Goal: Information Seeking & Learning: Learn about a topic

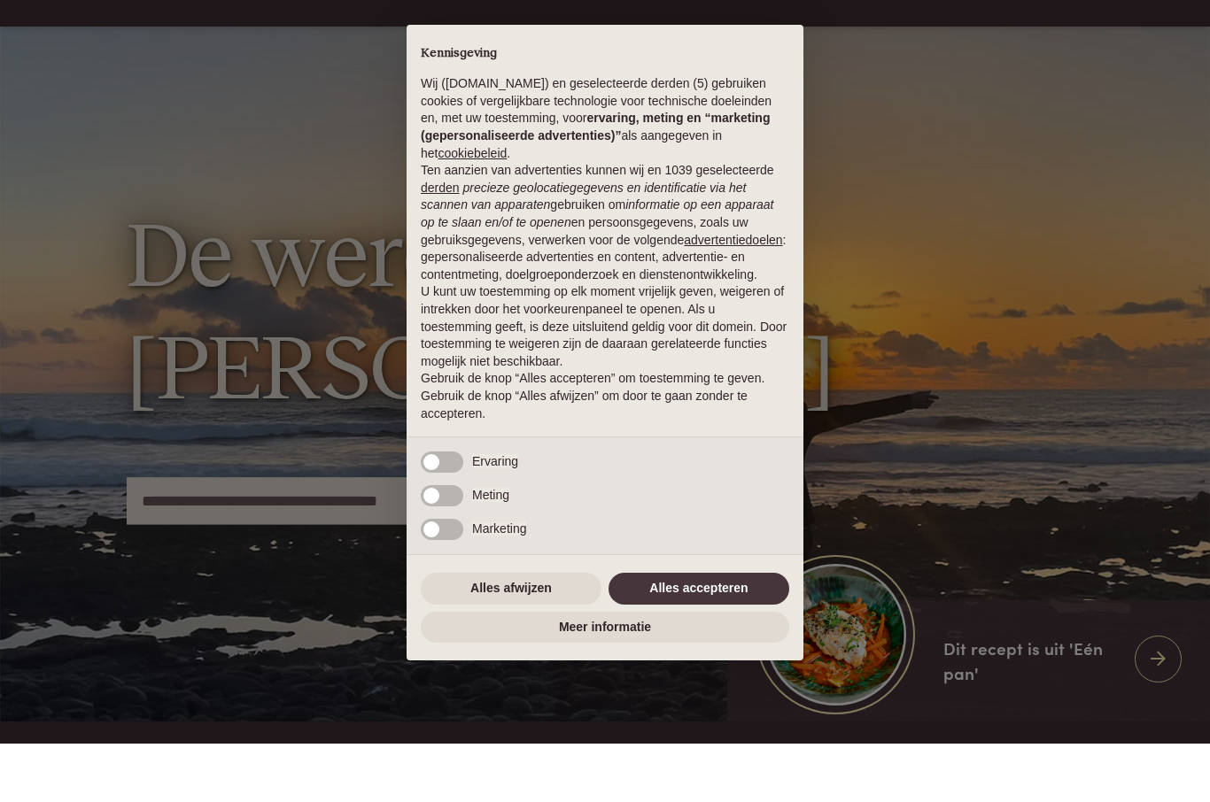
click at [481, 628] on div "Alles afwijzen Alles accepteren" at bounding box center [605, 647] width 368 height 39
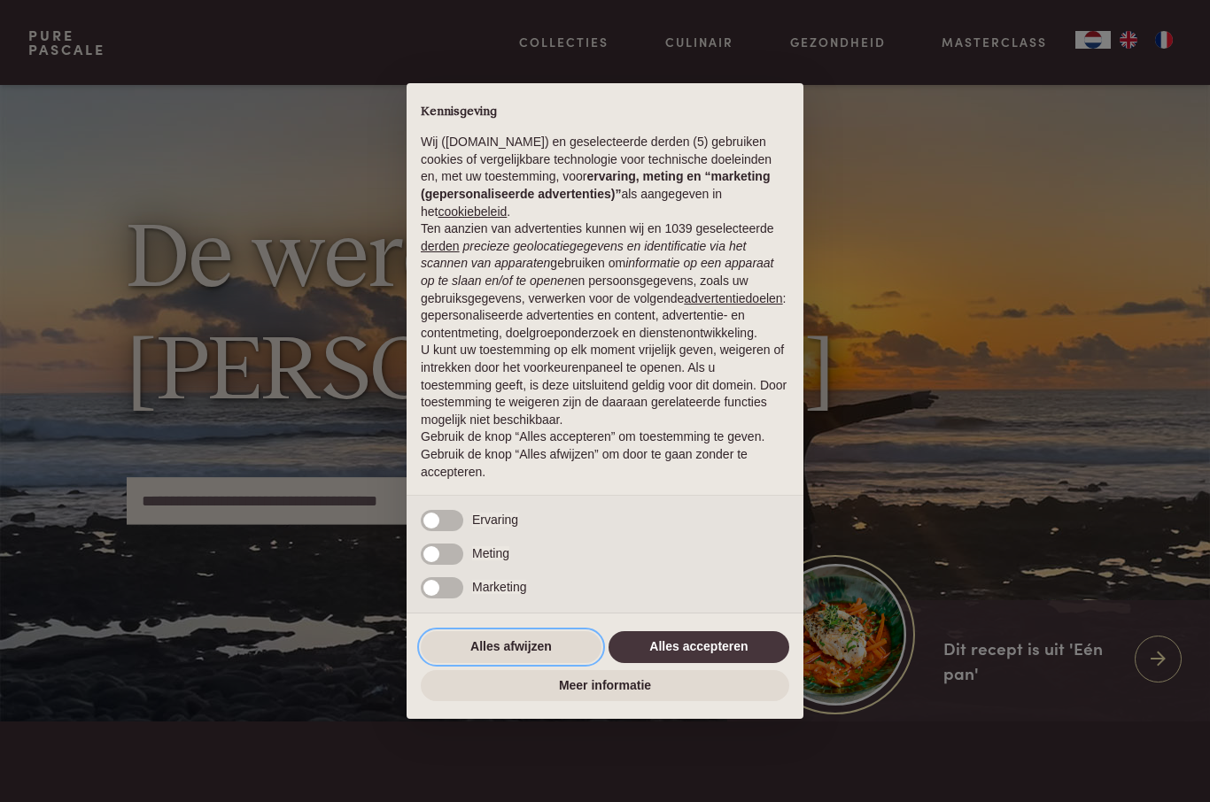
click at [480, 654] on button "Alles afwijzen" at bounding box center [511, 647] width 181 height 32
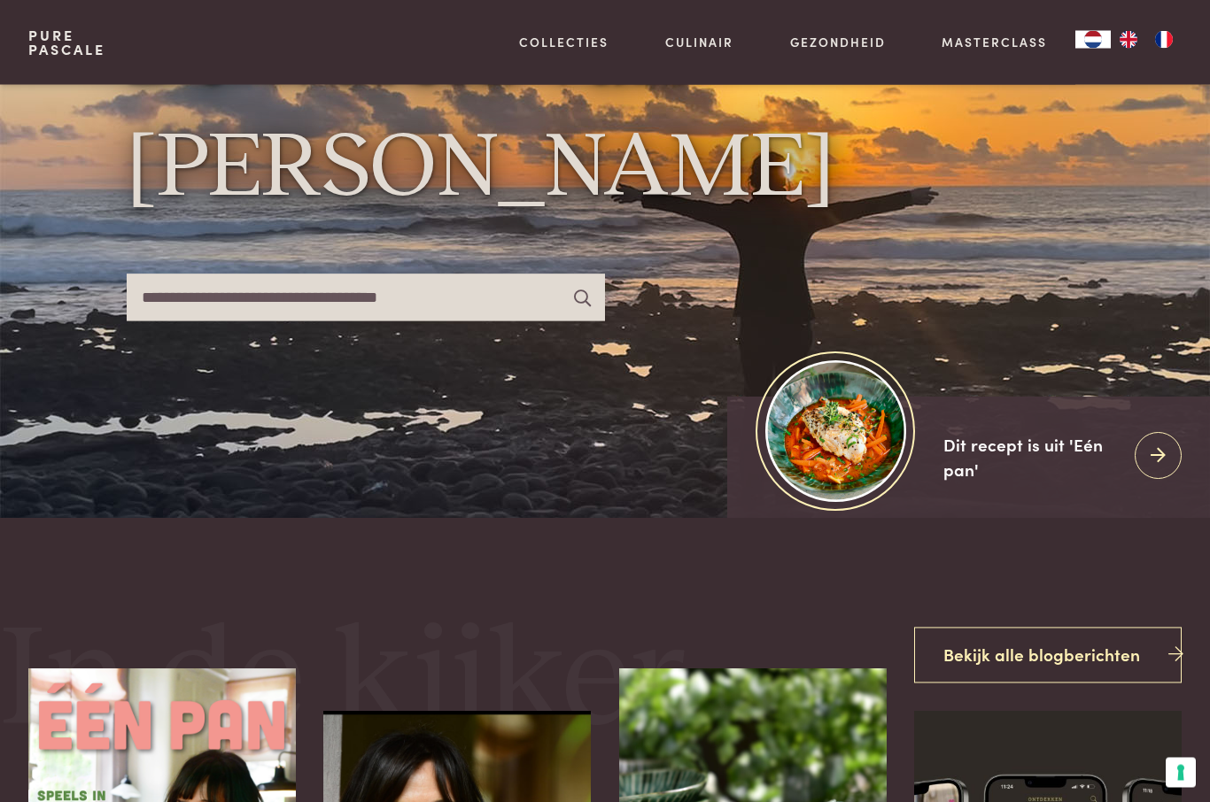
scroll to position [263, 0]
click at [806, 484] on img at bounding box center [835, 430] width 141 height 141
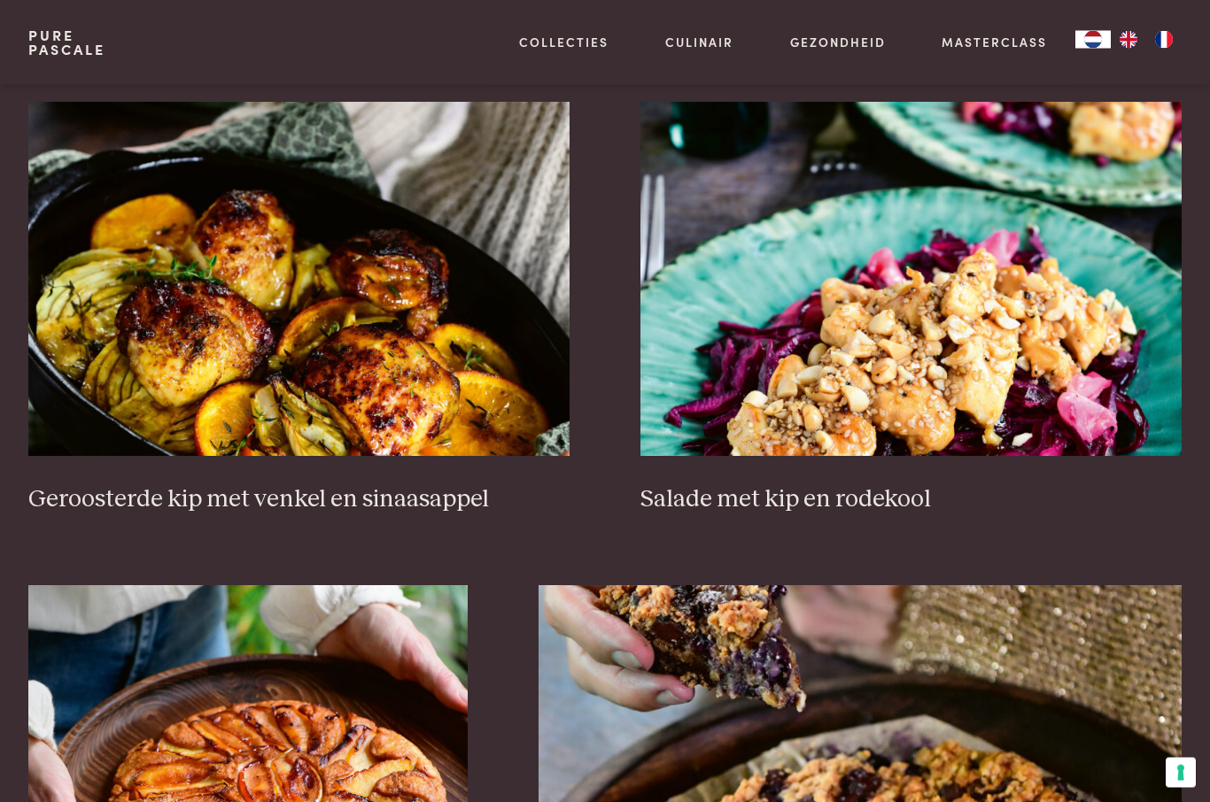
scroll to position [1987, 0]
click at [750, 375] on img at bounding box center [910, 279] width 541 height 354
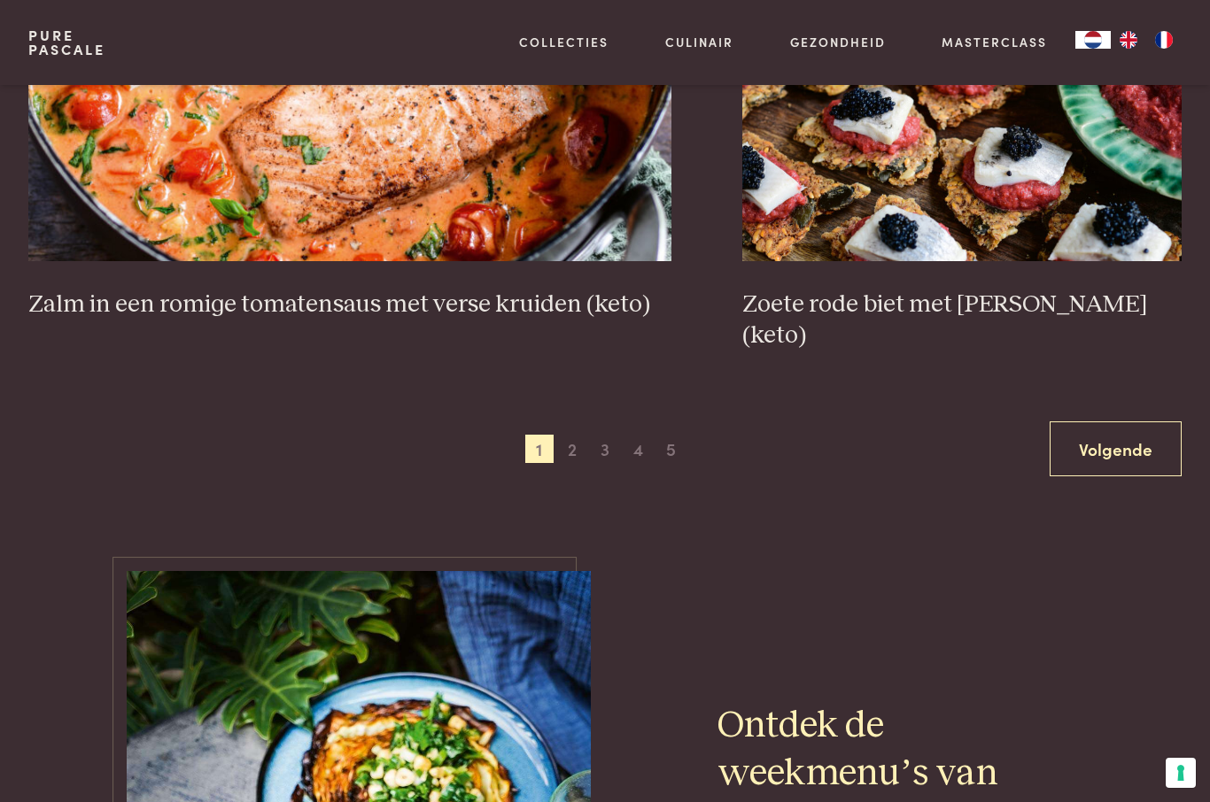
scroll to position [3146, 0]
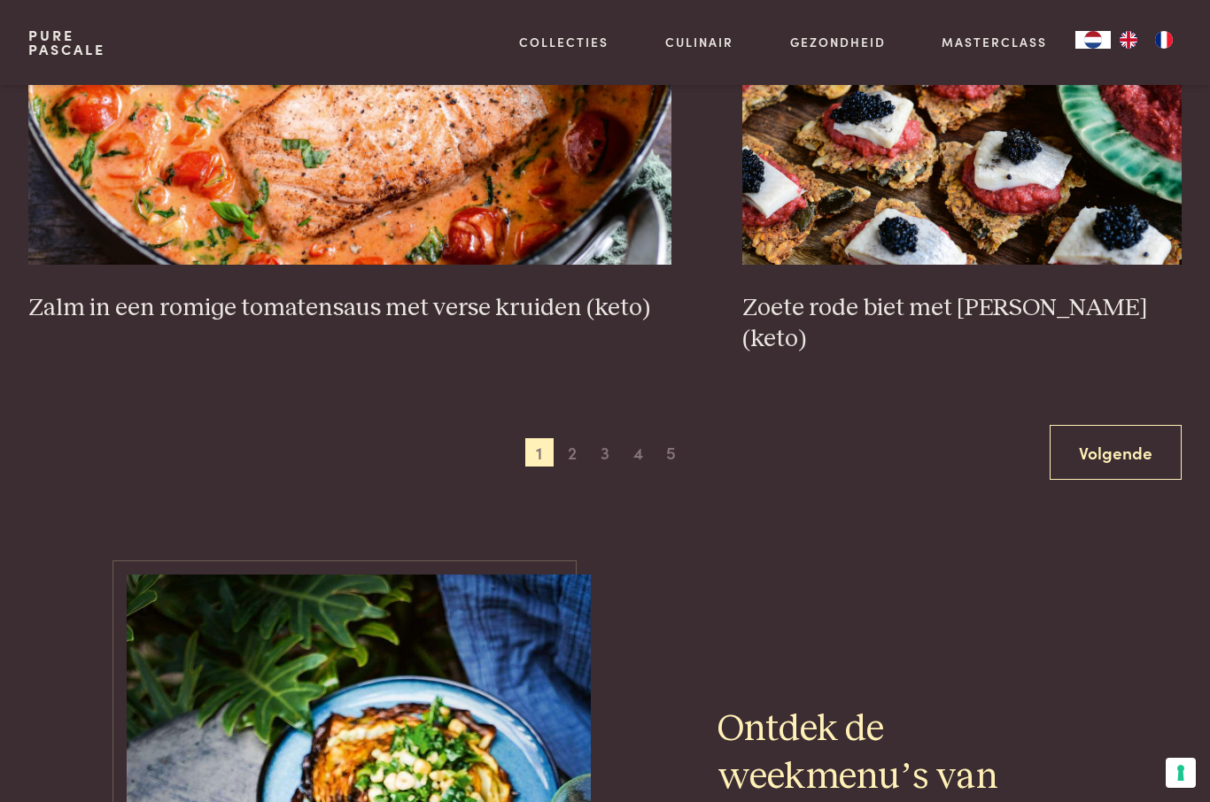
click at [578, 438] on span "2" at bounding box center [572, 452] width 28 height 28
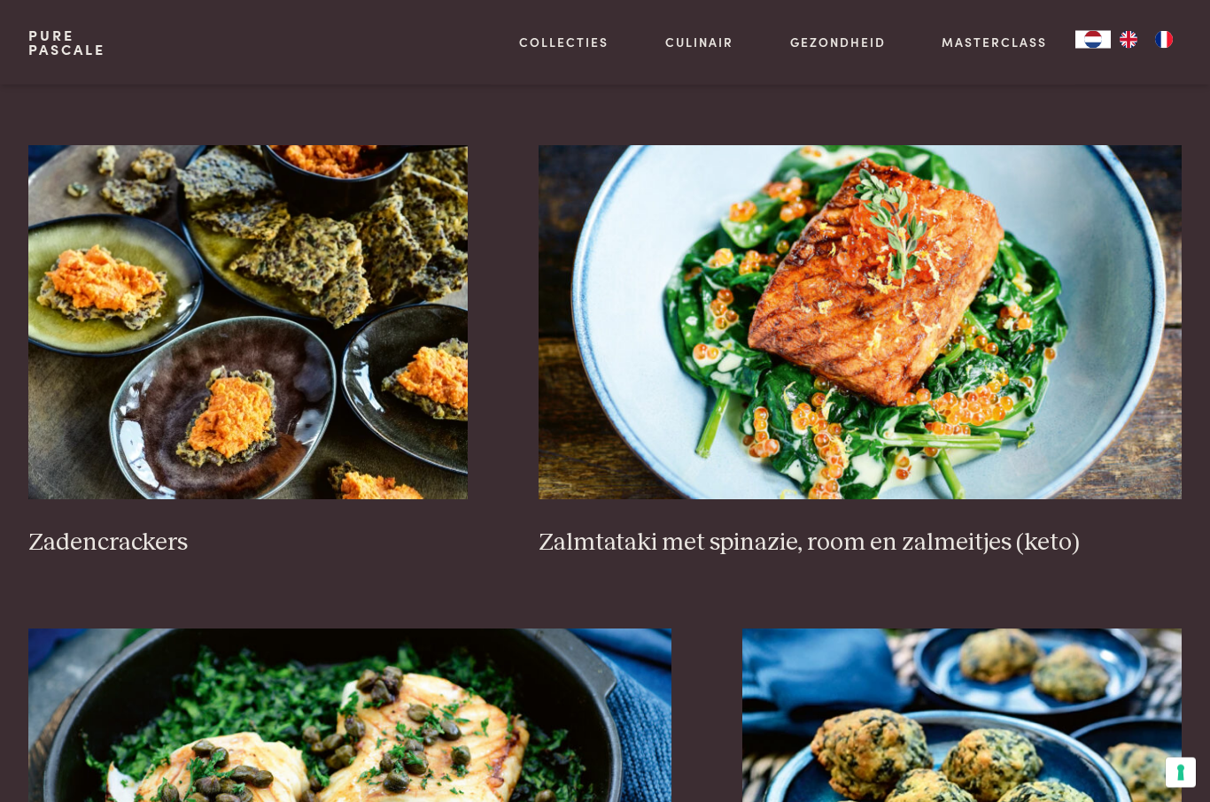
scroll to position [2460, 0]
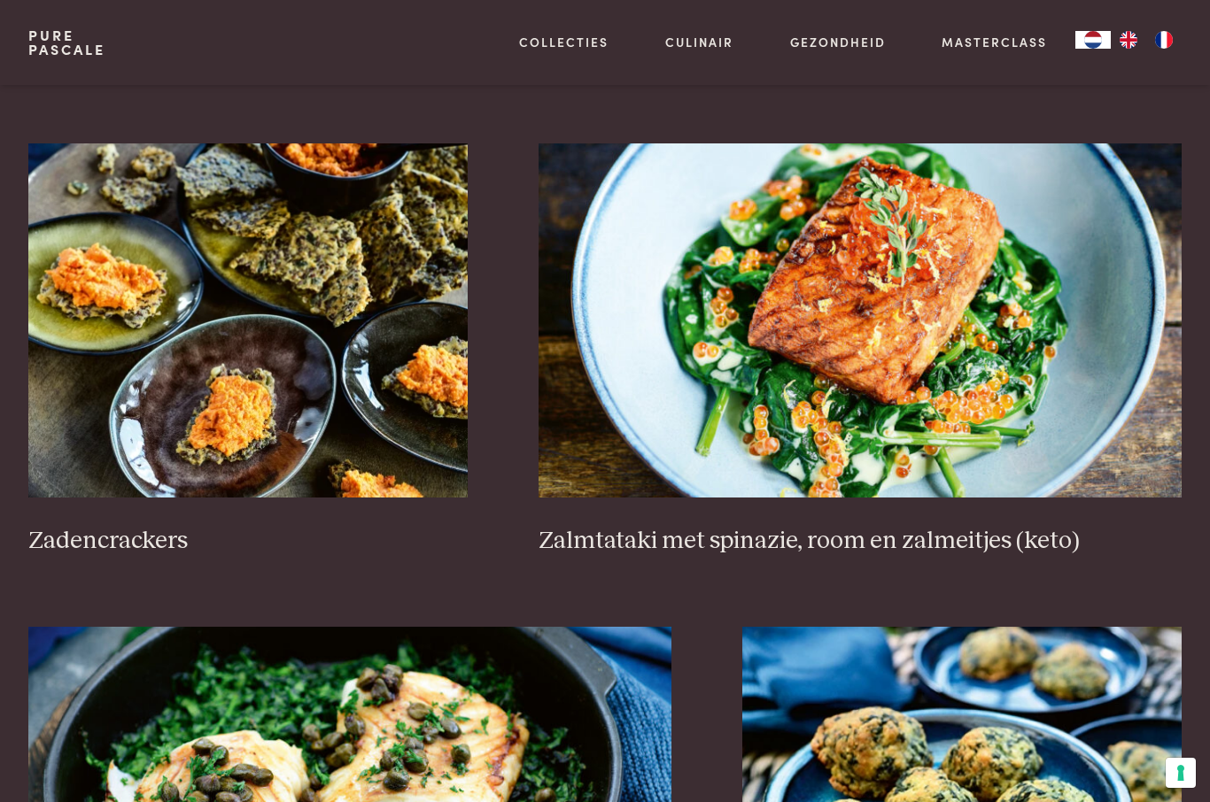
click at [724, 412] on img at bounding box center [859, 320] width 643 height 354
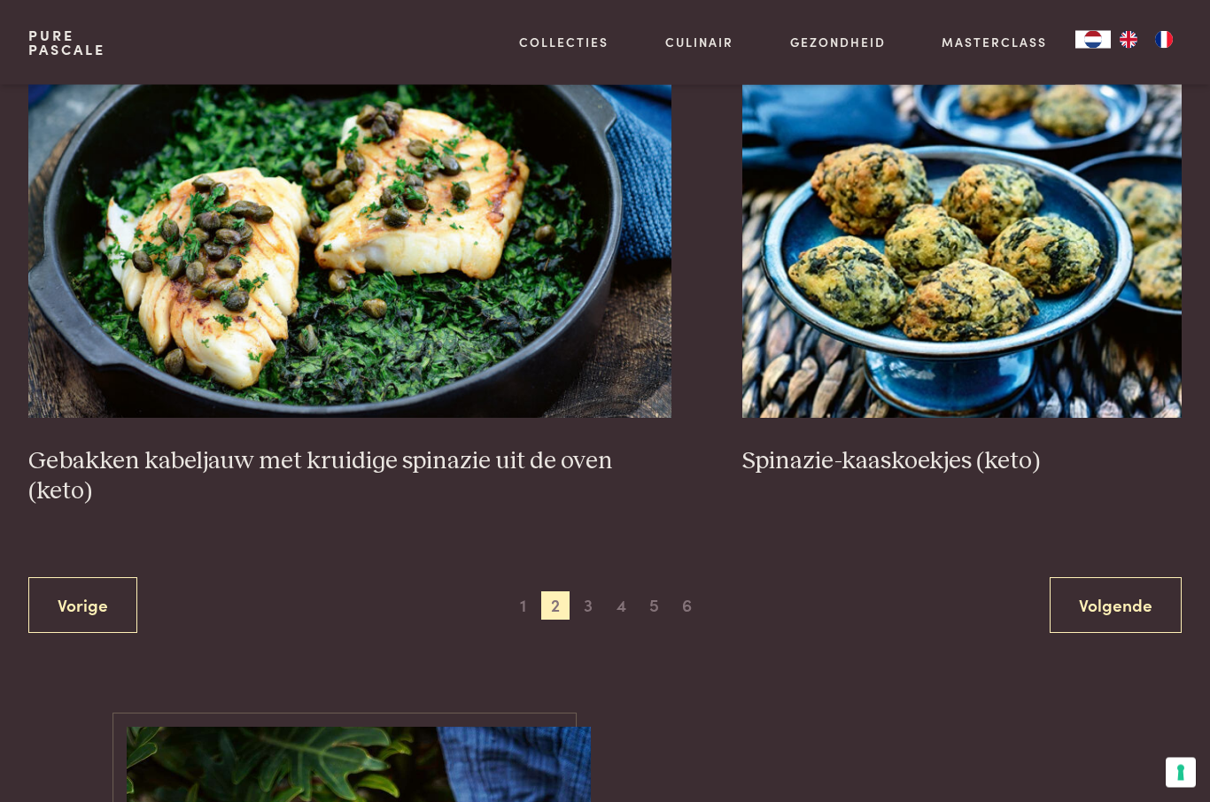
scroll to position [3024, 0]
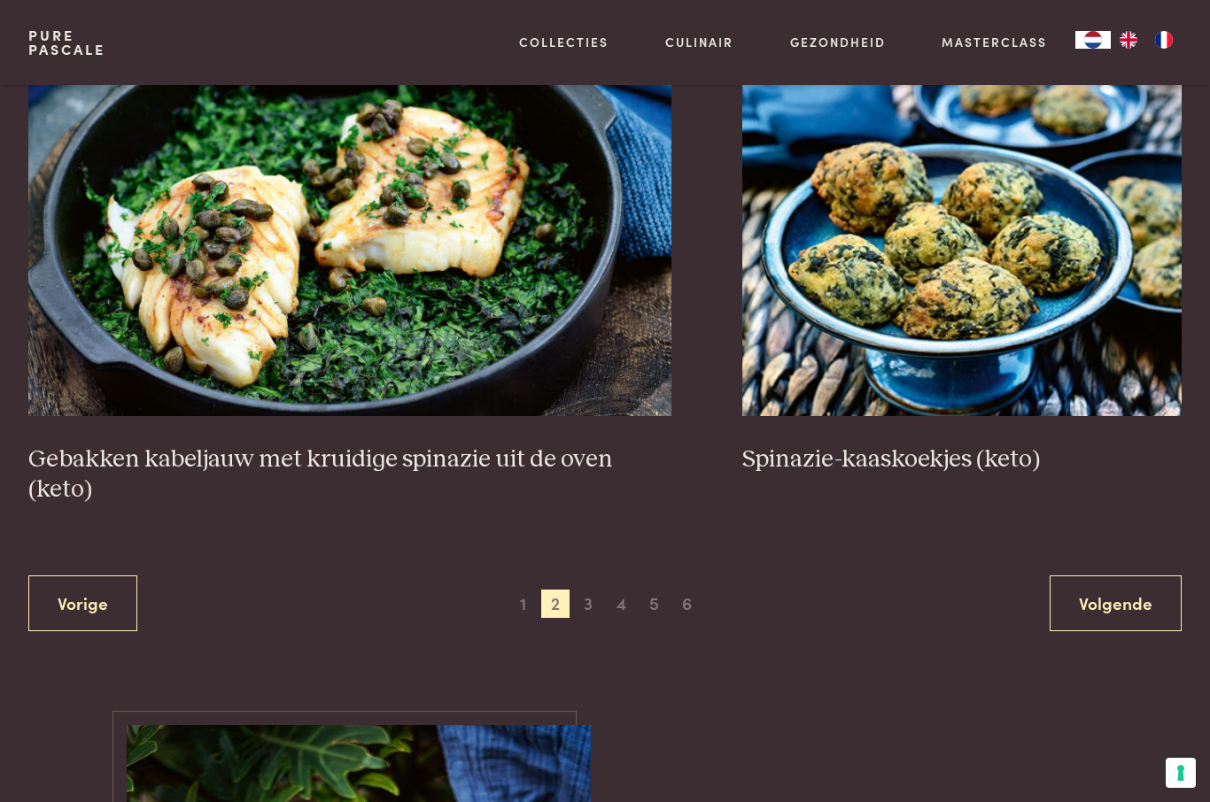
click at [1119, 604] on link "Volgende" at bounding box center [1115, 604] width 132 height 56
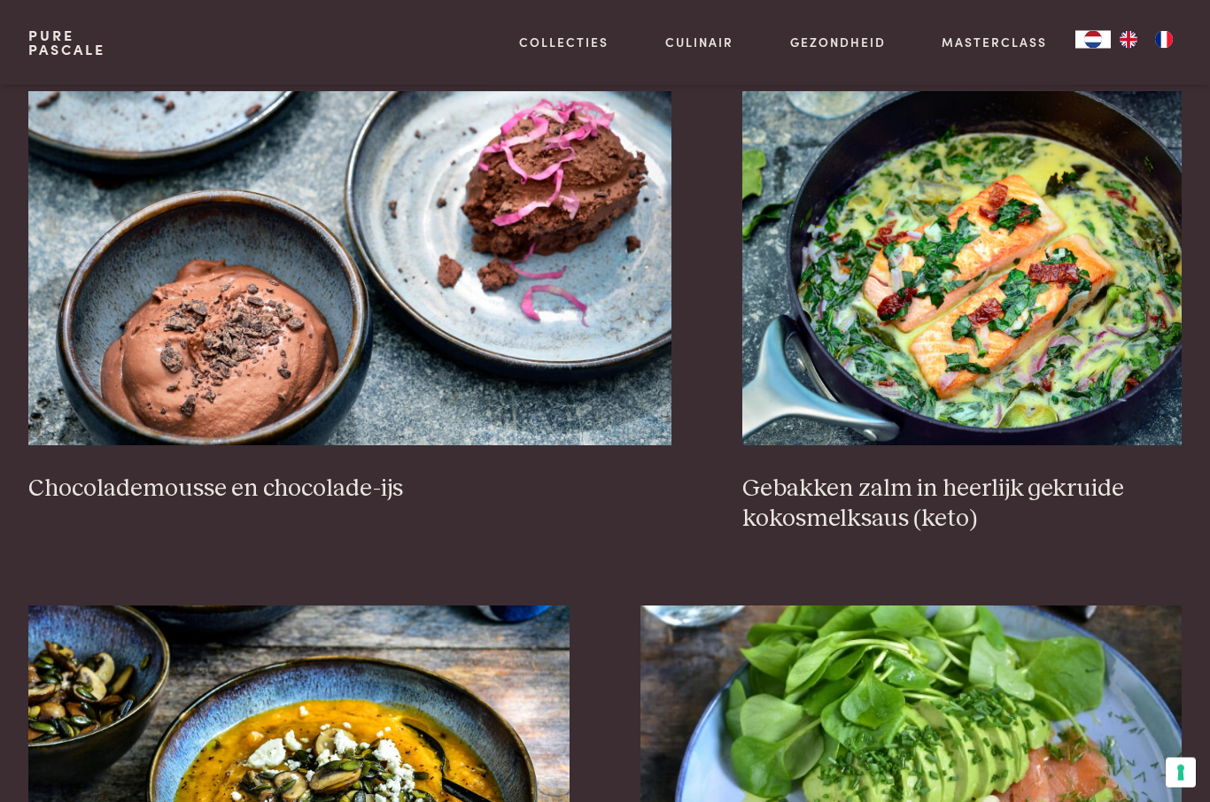
scroll to position [1576, 0]
click at [937, 321] on img at bounding box center [961, 268] width 439 height 354
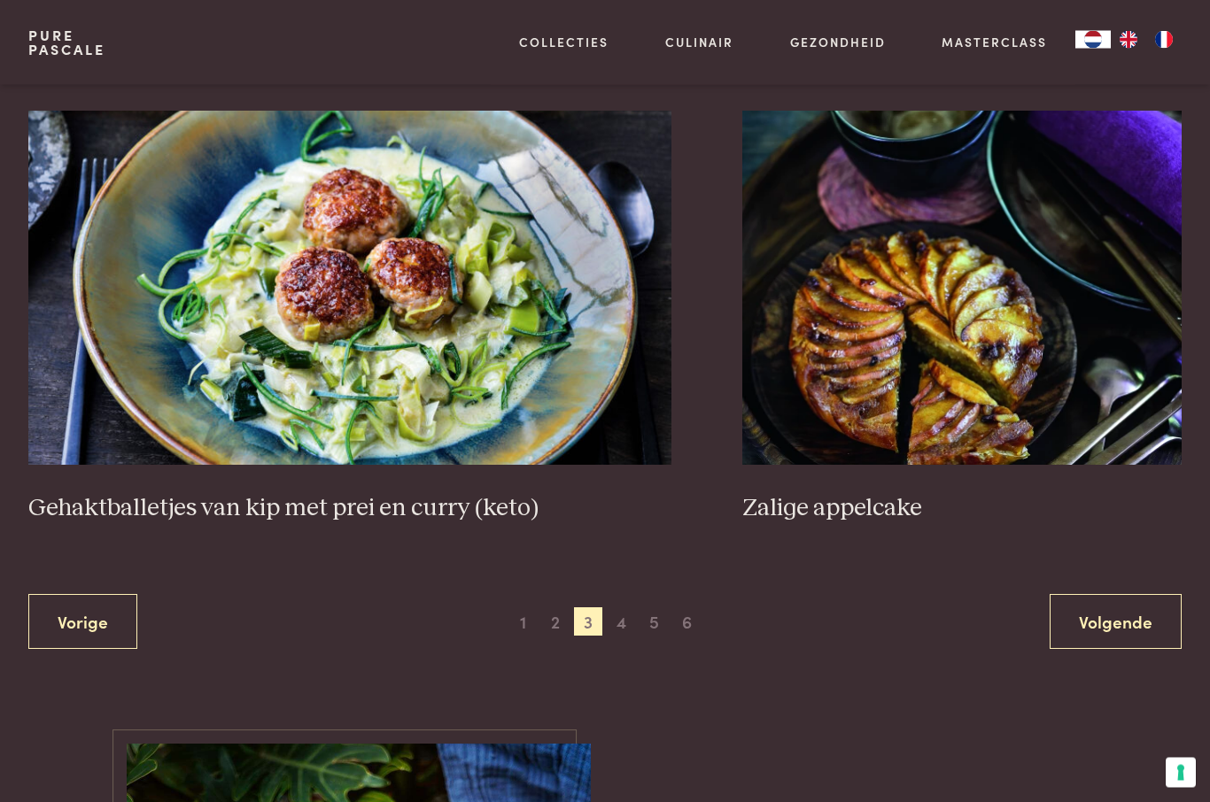
scroll to position [3037, 0]
click at [613, 609] on span "4" at bounding box center [622, 622] width 28 height 28
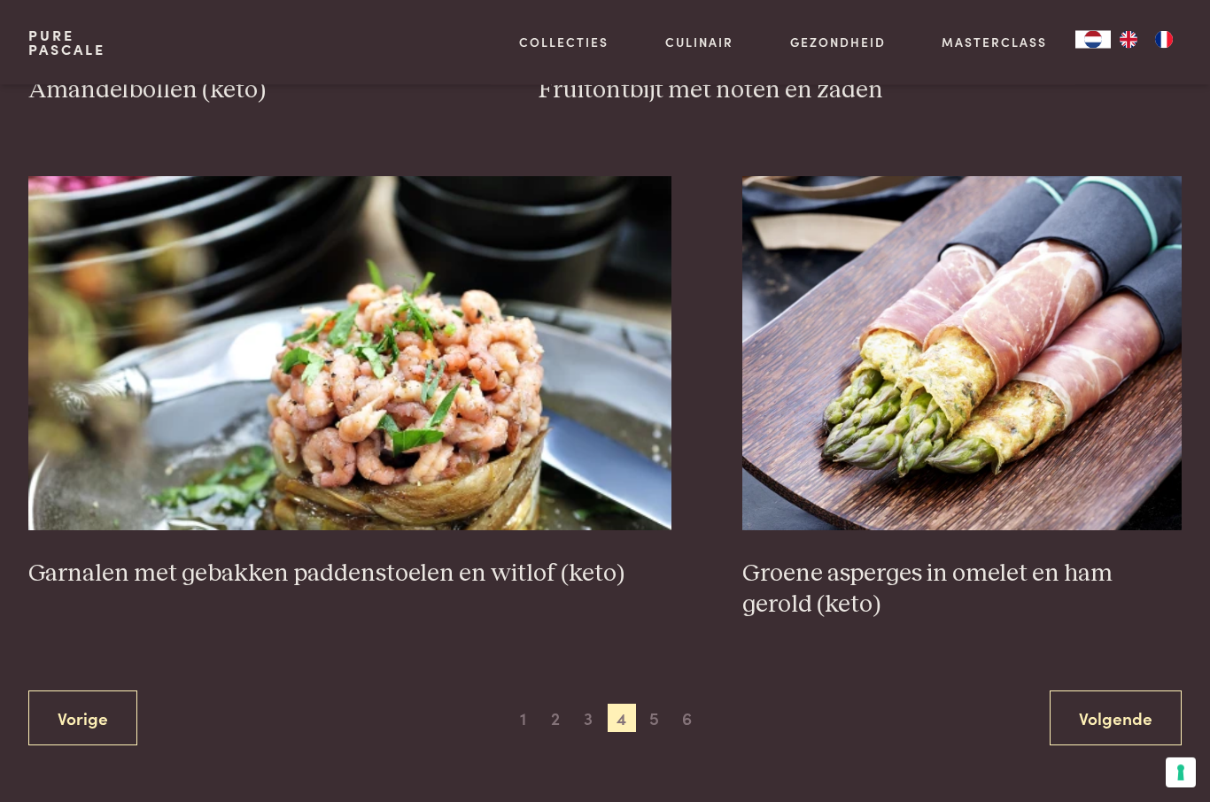
scroll to position [2883, 0]
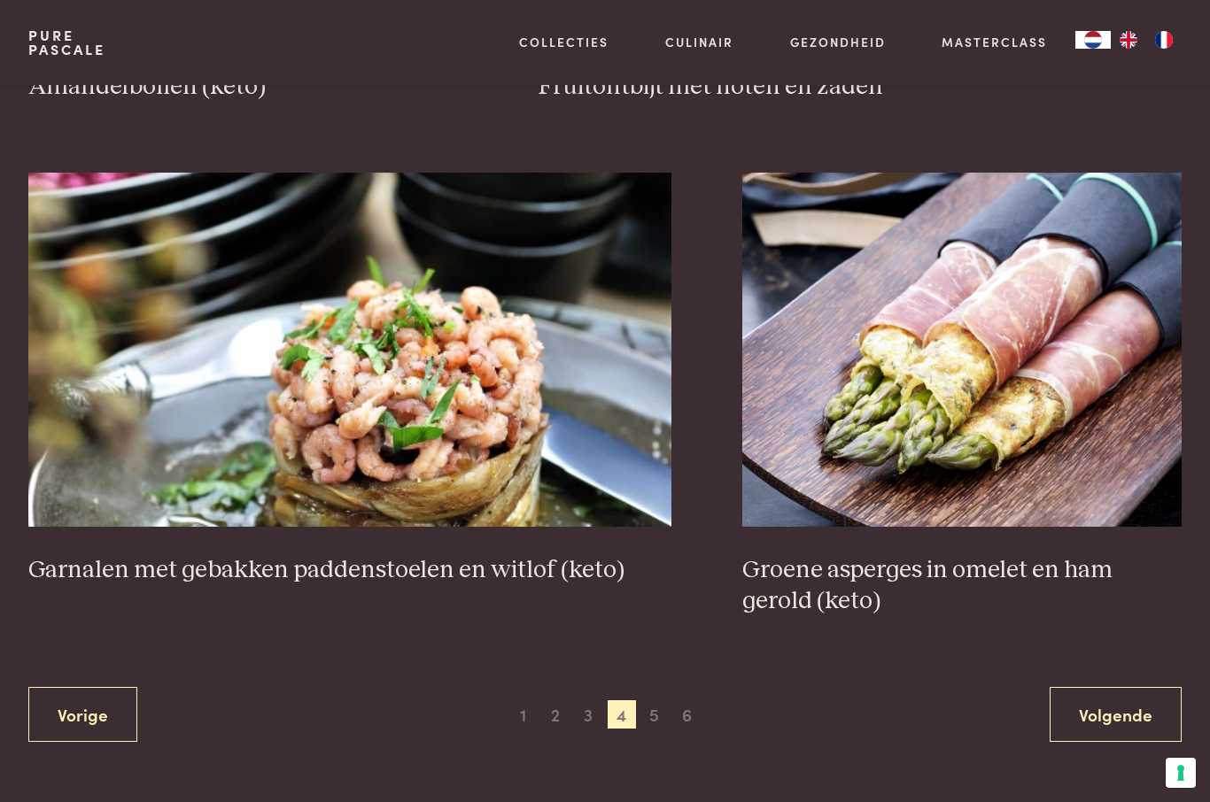
click at [654, 706] on span "5" at bounding box center [654, 715] width 28 height 28
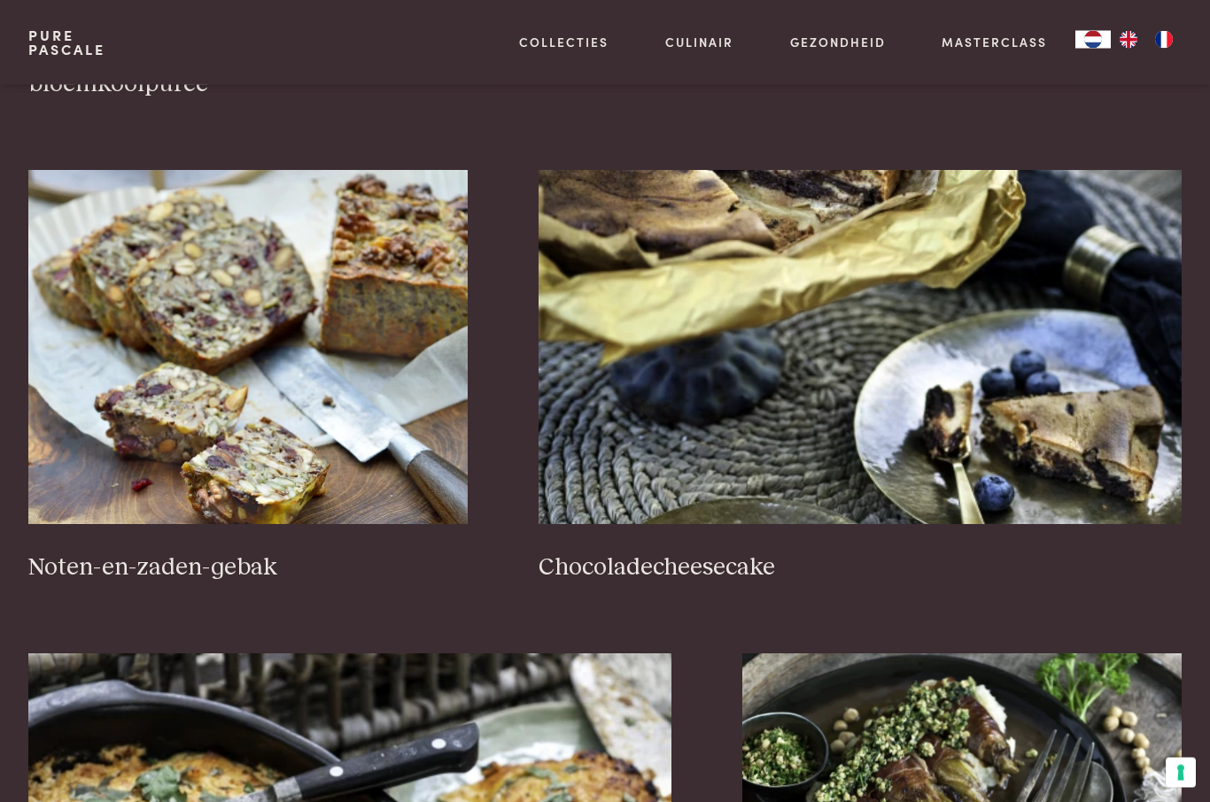
scroll to position [952, 0]
click at [122, 290] on img at bounding box center [247, 347] width 439 height 354
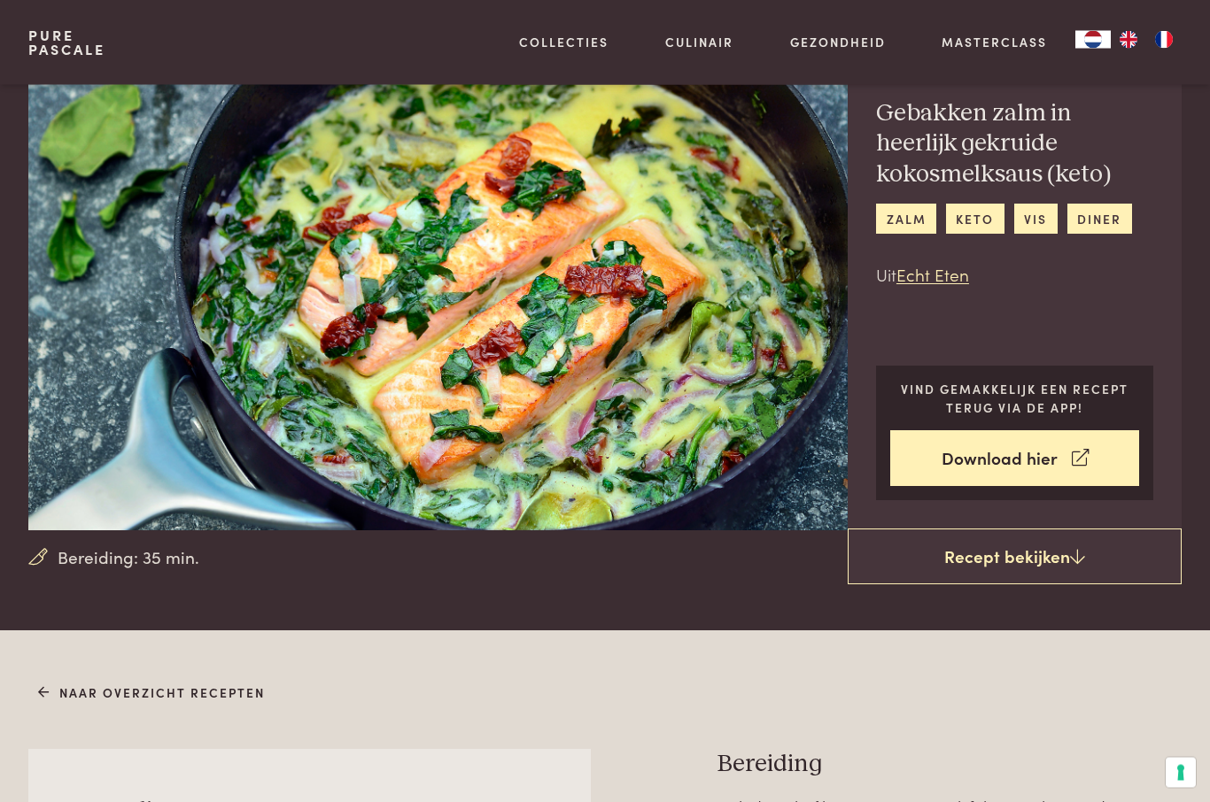
scroll to position [48, 0]
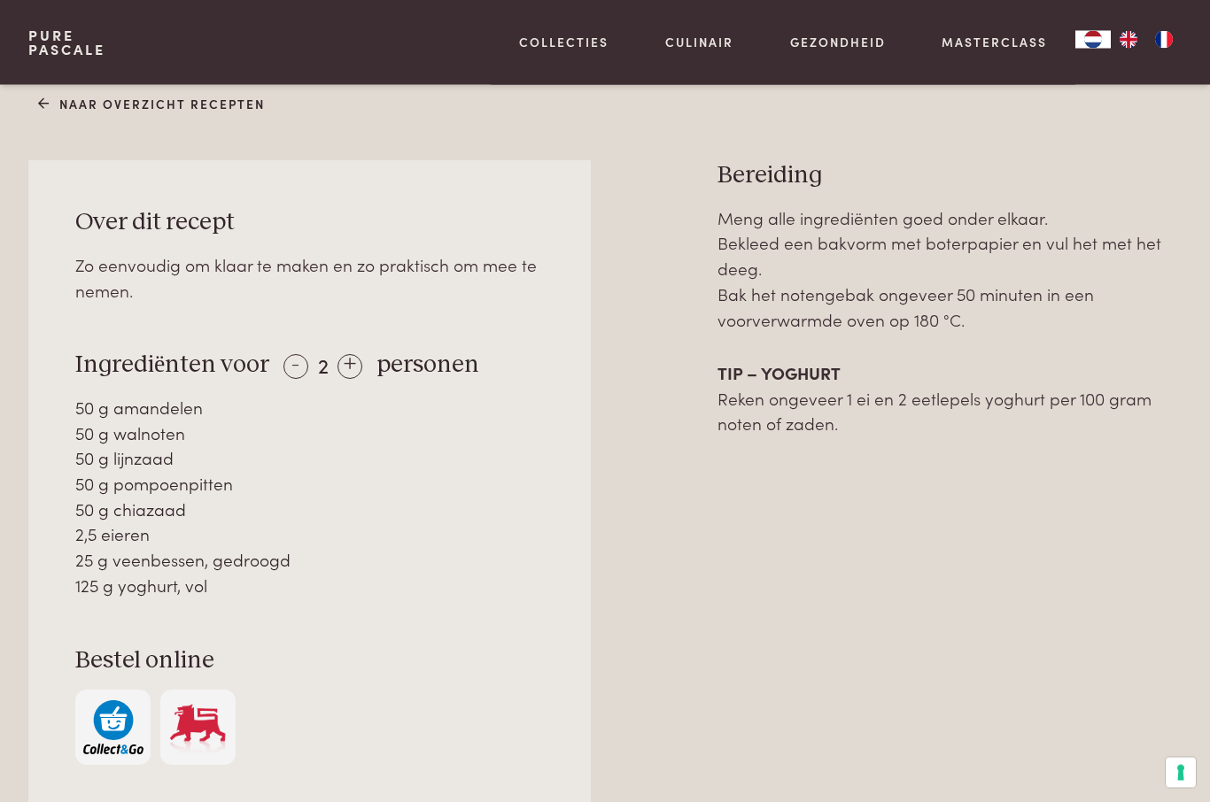
scroll to position [658, 0]
